Goal: Task Accomplishment & Management: Manage account settings

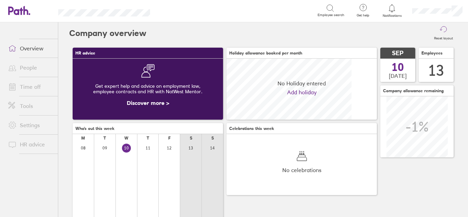
scroll to position [61, 150]
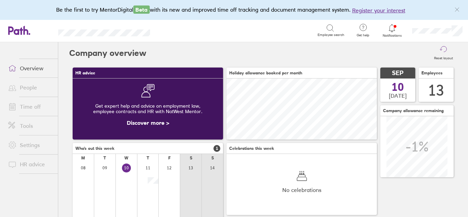
click at [390, 29] on icon at bounding box center [392, 28] width 8 height 8
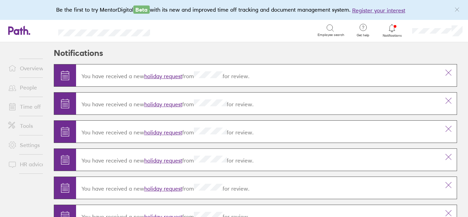
click at [157, 76] on link "holiday request" at bounding box center [163, 76] width 38 height 7
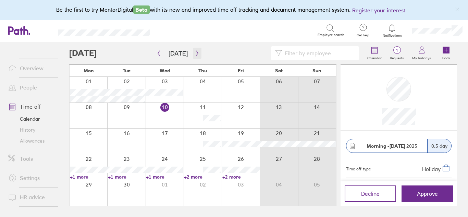
click at [196, 52] on icon "button" at bounding box center [197, 53] width 2 height 5
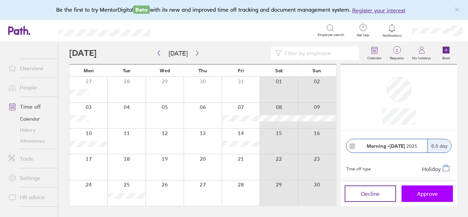
click at [428, 197] on button "Approve" at bounding box center [426, 193] width 51 height 16
